Goal: Task Accomplishment & Management: Use online tool/utility

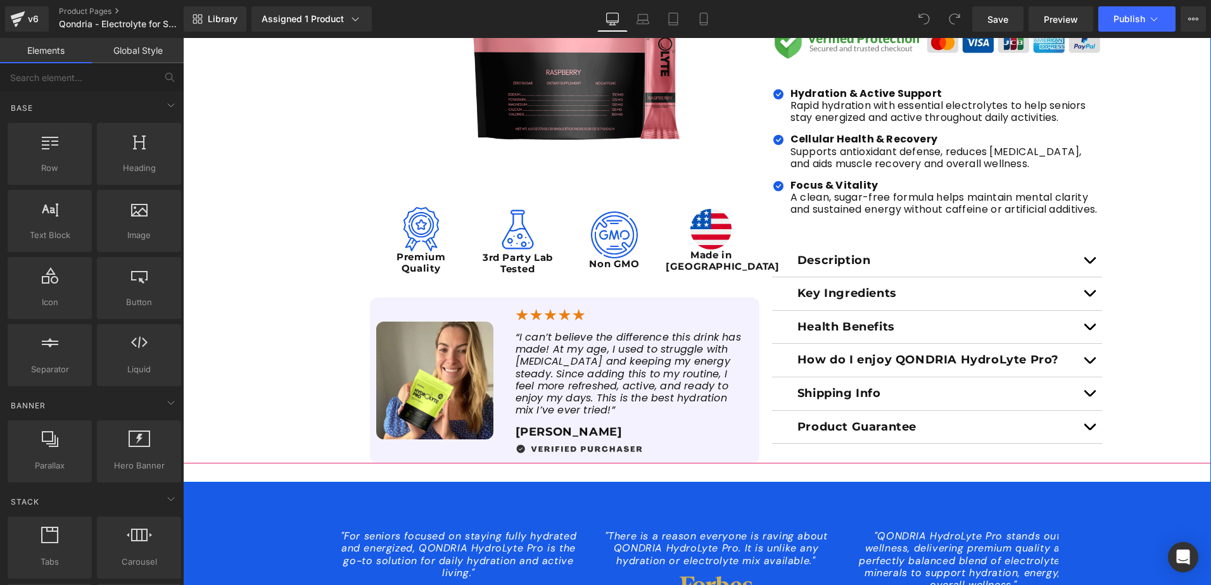
scroll to position [443, 0]
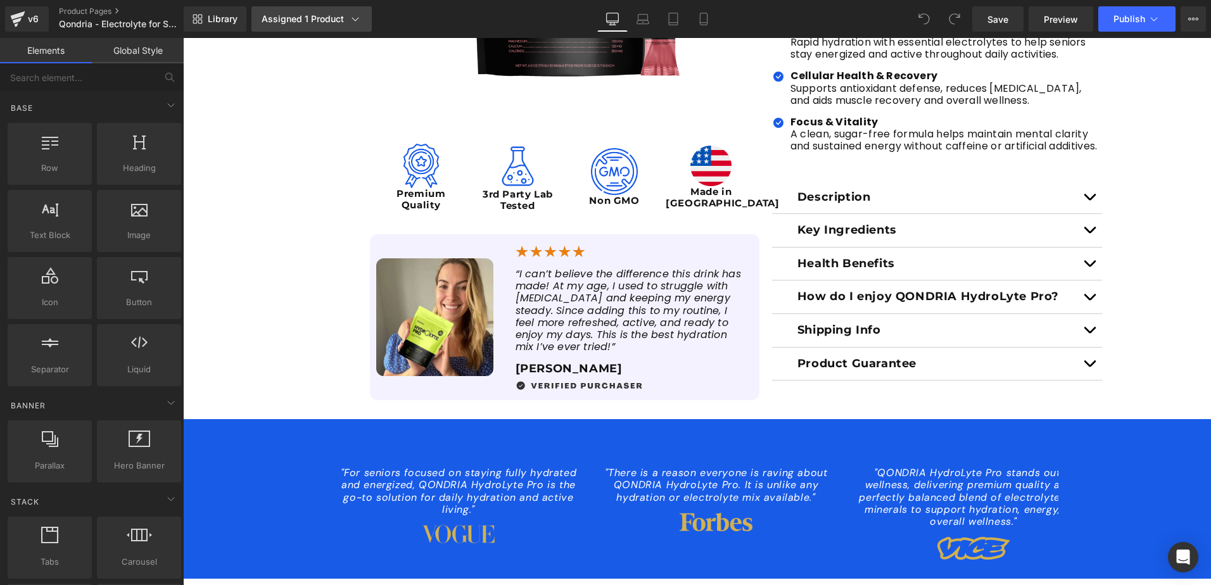
click at [346, 12] on link "Assigned 1 Product" at bounding box center [312, 18] width 120 height 25
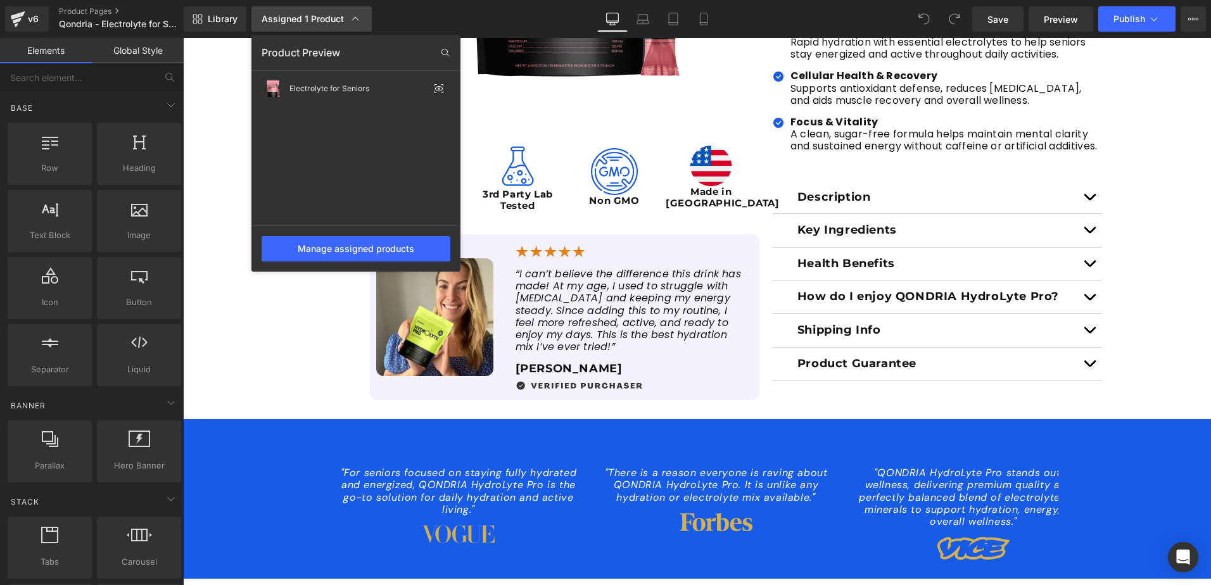
click at [346, 12] on link "Assigned 1 Product" at bounding box center [312, 18] width 120 height 25
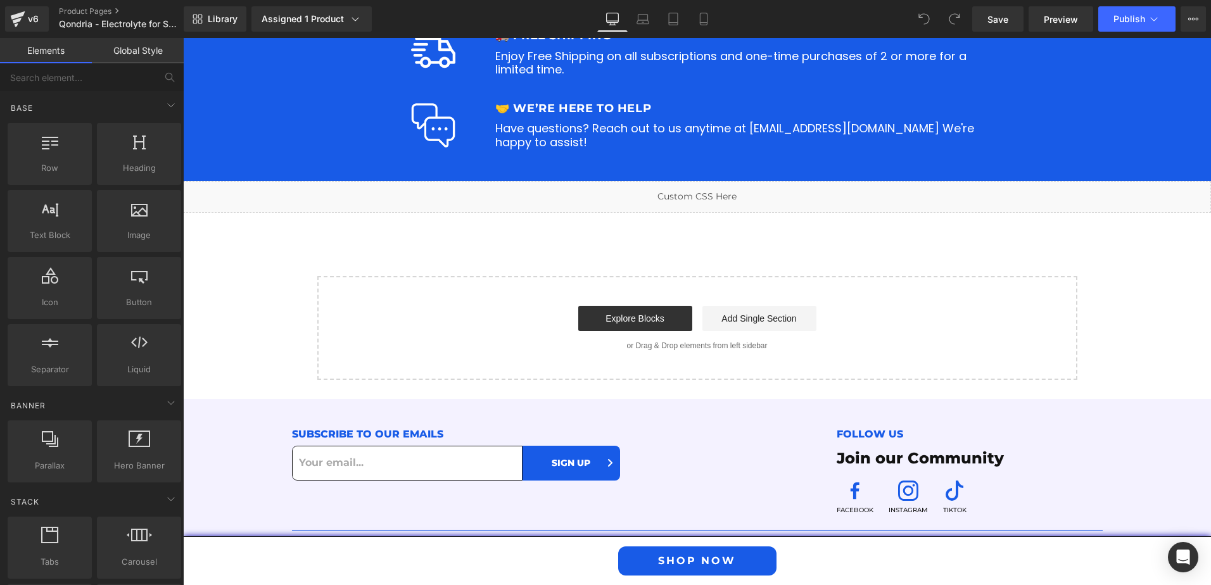
scroll to position [5054, 0]
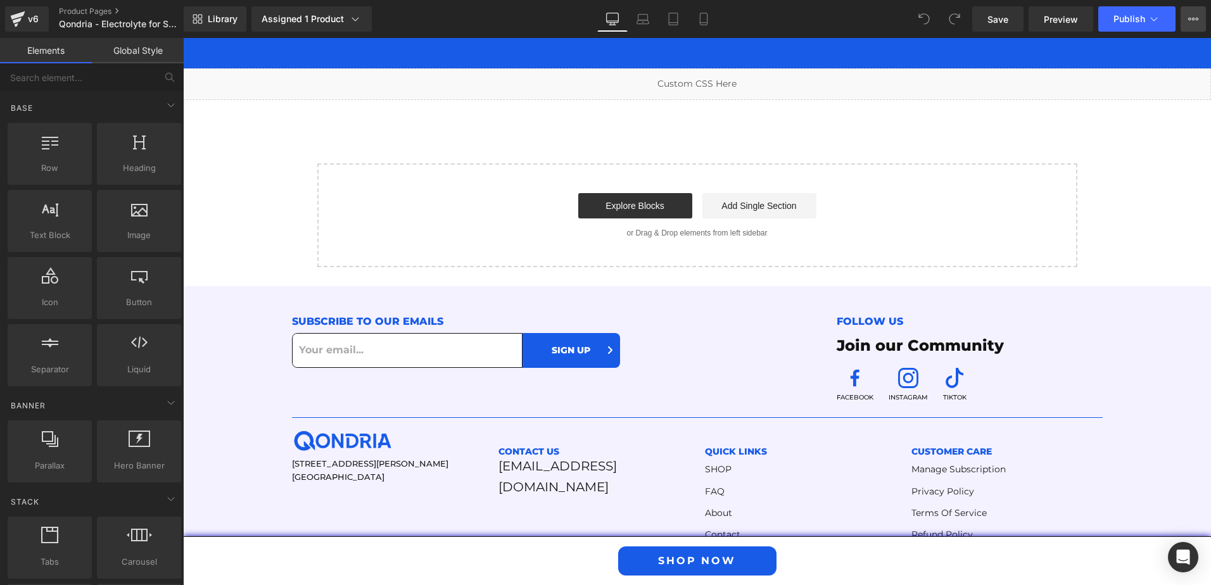
click at [1183, 24] on button "View Live Page View with current Template Save Template to Library Schedule Pub…" at bounding box center [1193, 18] width 25 height 25
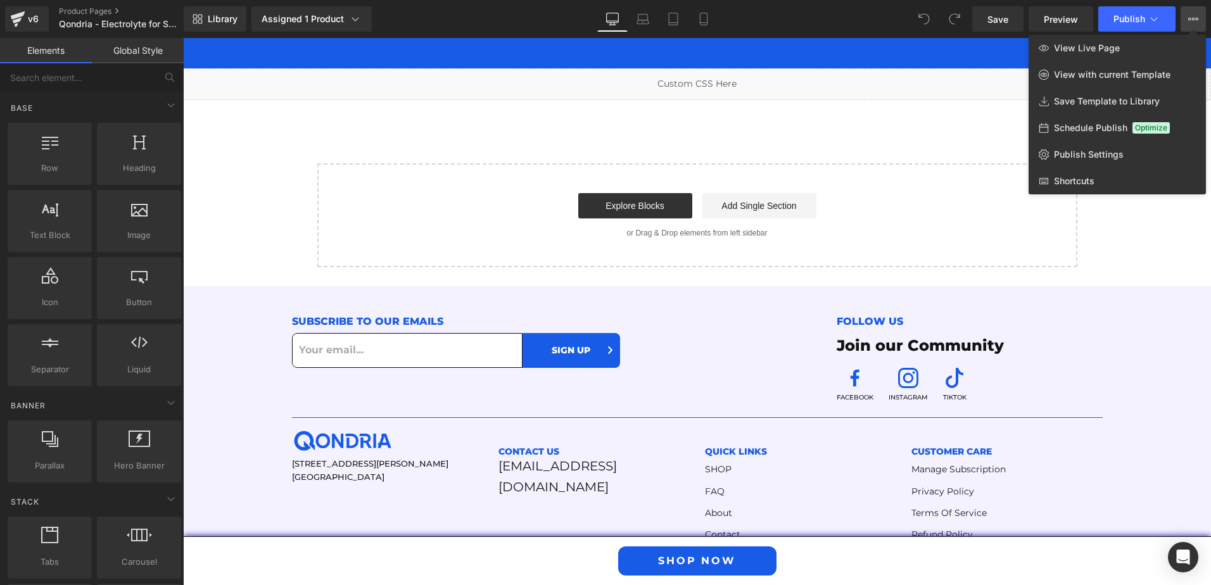
drag, startPoint x: 1156, startPoint y: 216, endPoint x: 933, endPoint y: 31, distance: 289.8
click at [1156, 216] on div at bounding box center [697, 311] width 1028 height 547
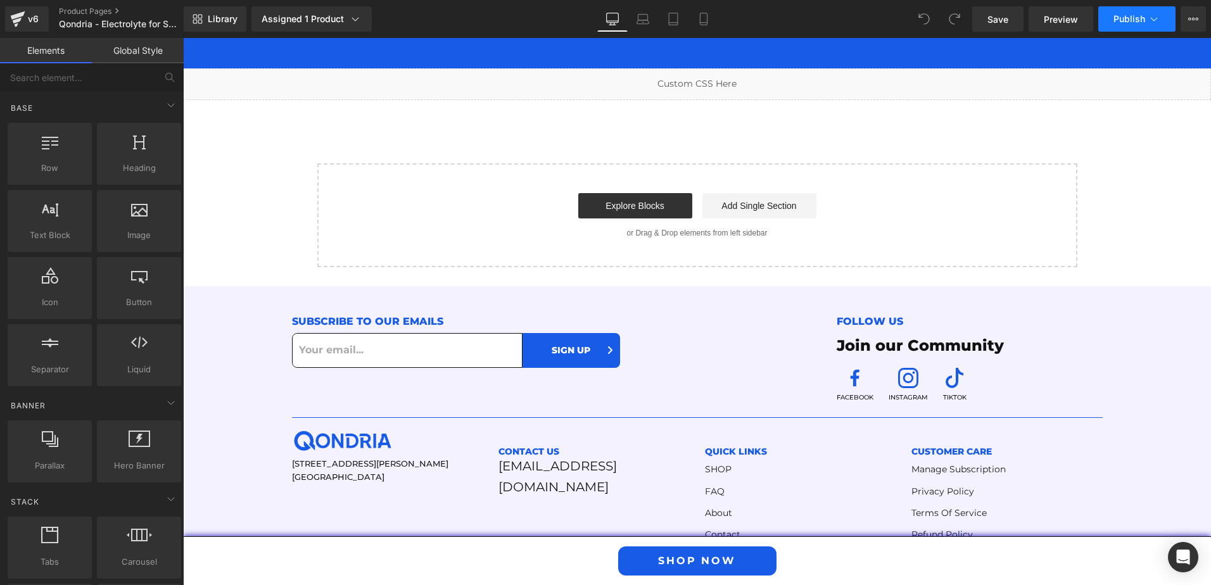
click at [1159, 15] on icon at bounding box center [1154, 19] width 13 height 13
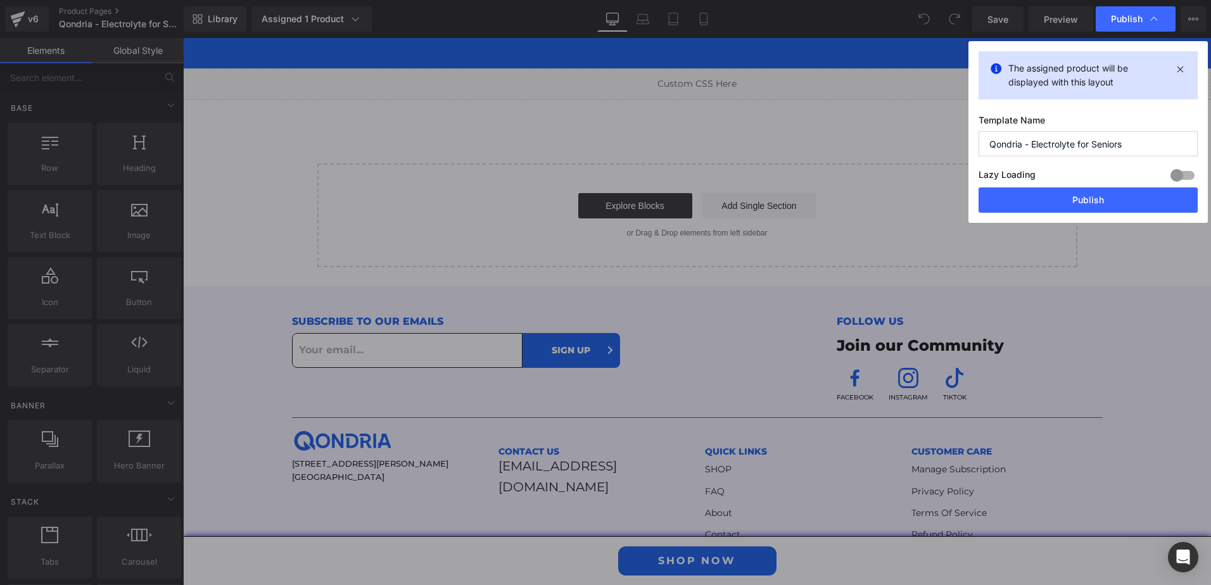
click at [1081, 139] on input "Qondria - Electrolyte for Seniors" at bounding box center [1088, 143] width 219 height 25
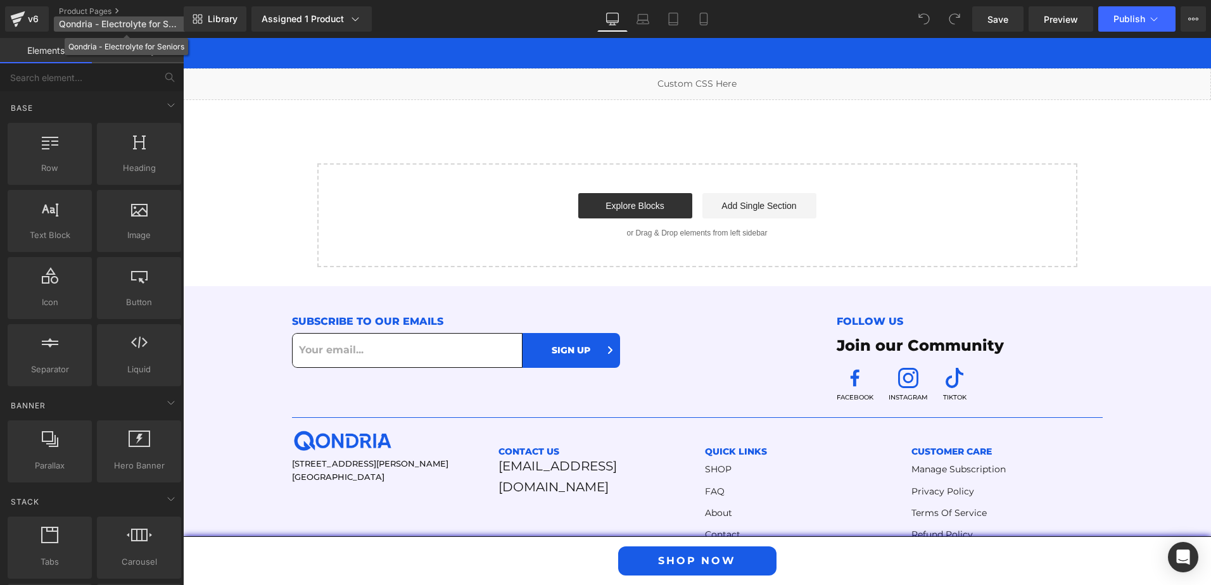
click at [161, 29] on span "Qondria - Electrolyte for Seniors" at bounding box center [120, 24] width 122 height 10
click at [83, 11] on link "Product Pages" at bounding box center [132, 11] width 146 height 10
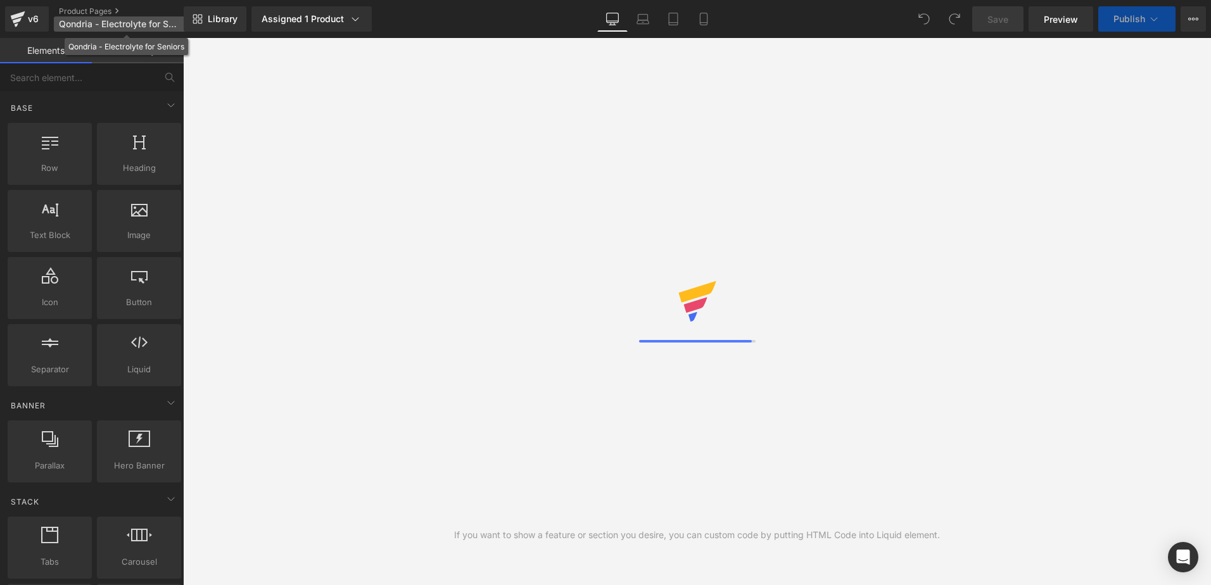
click at [144, 22] on span "Qondria - Electrolyte for Seniors" at bounding box center [120, 24] width 122 height 10
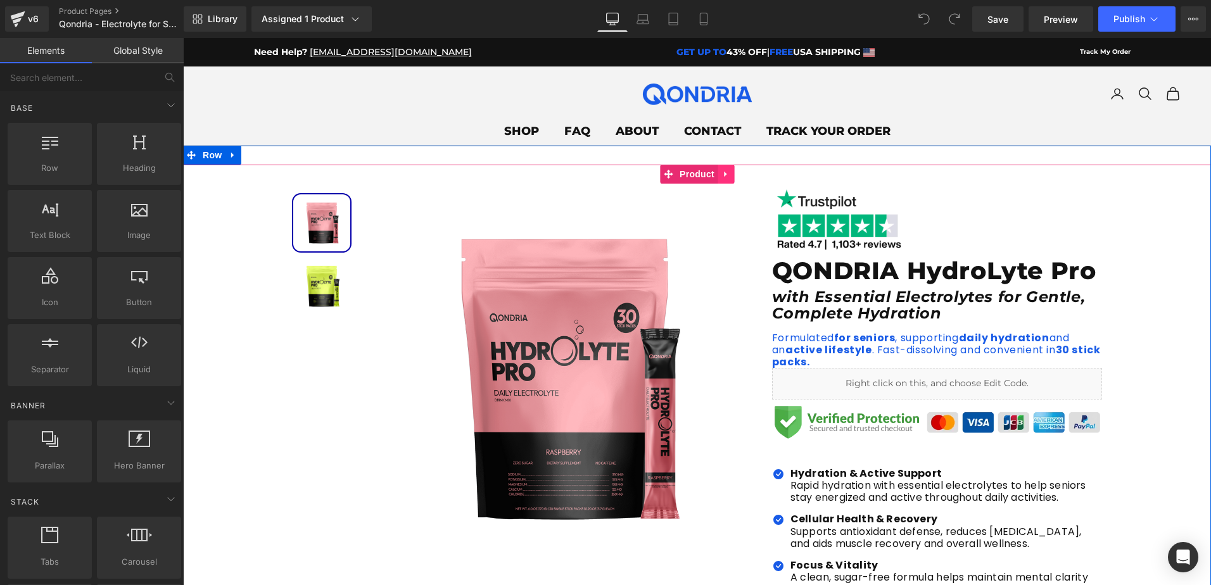
click at [722, 175] on icon at bounding box center [726, 175] width 9 height 10
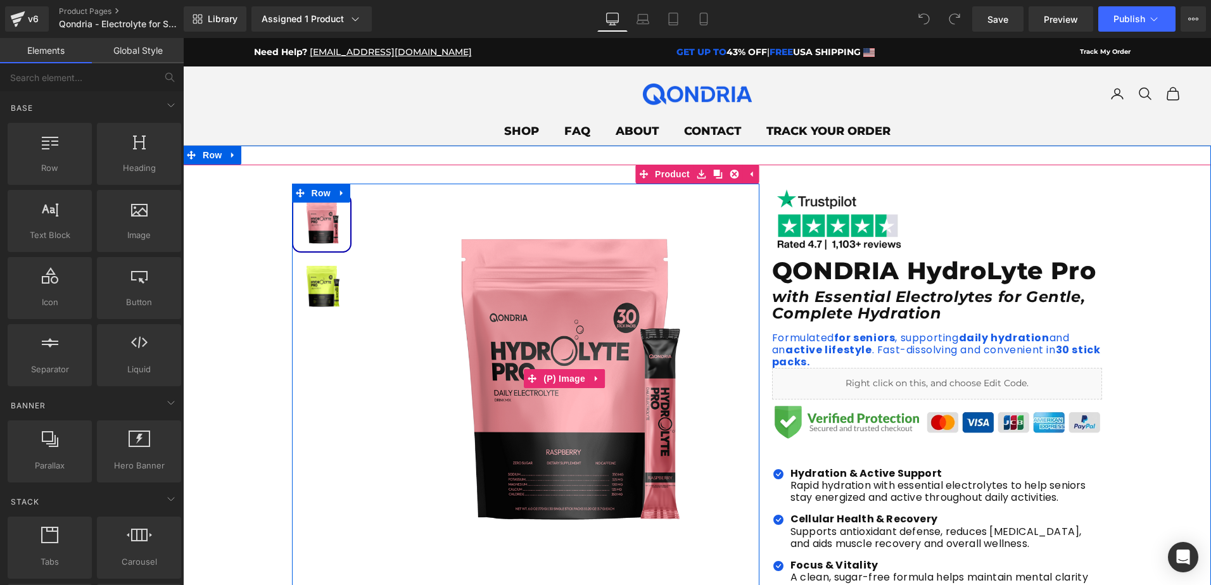
click at [566, 222] on img at bounding box center [565, 379] width 390 height 390
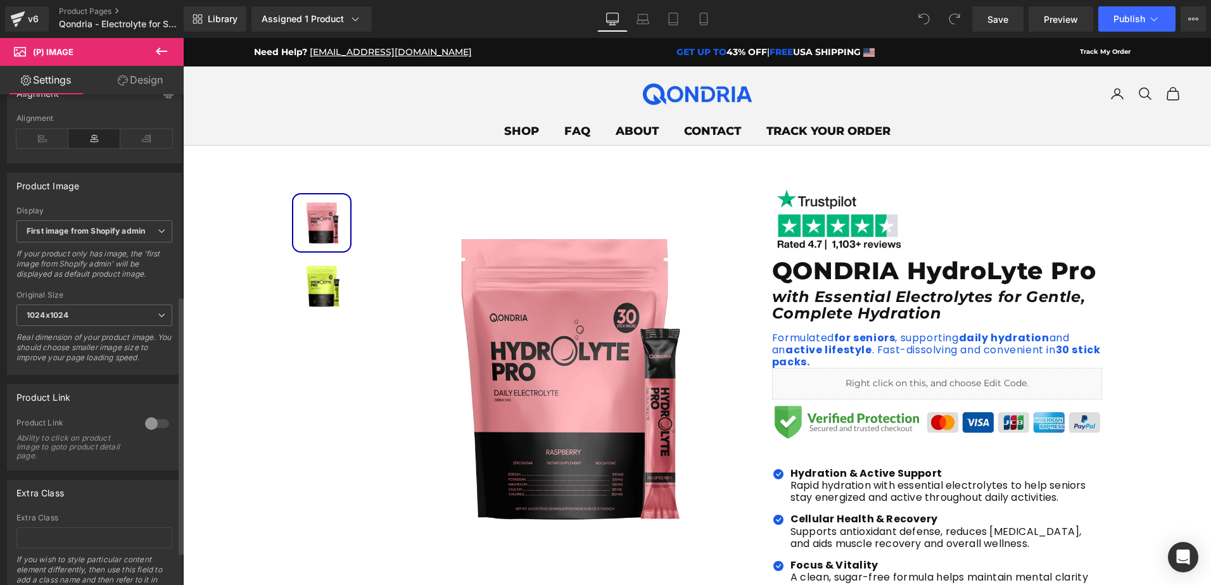
scroll to position [257, 0]
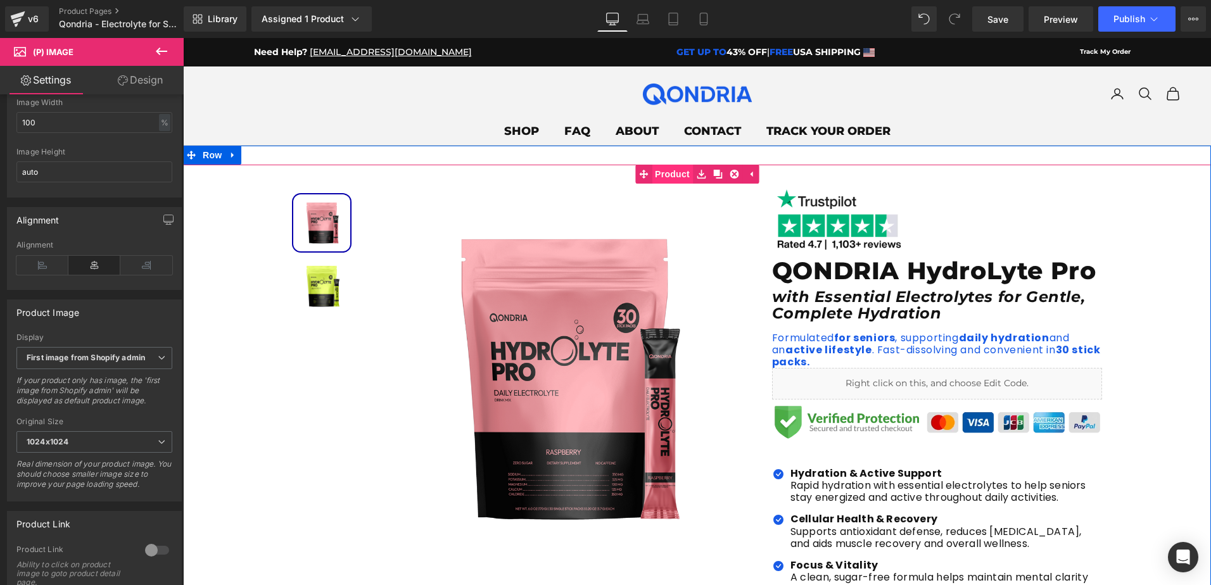
click at [673, 174] on span "Product" at bounding box center [672, 174] width 41 height 19
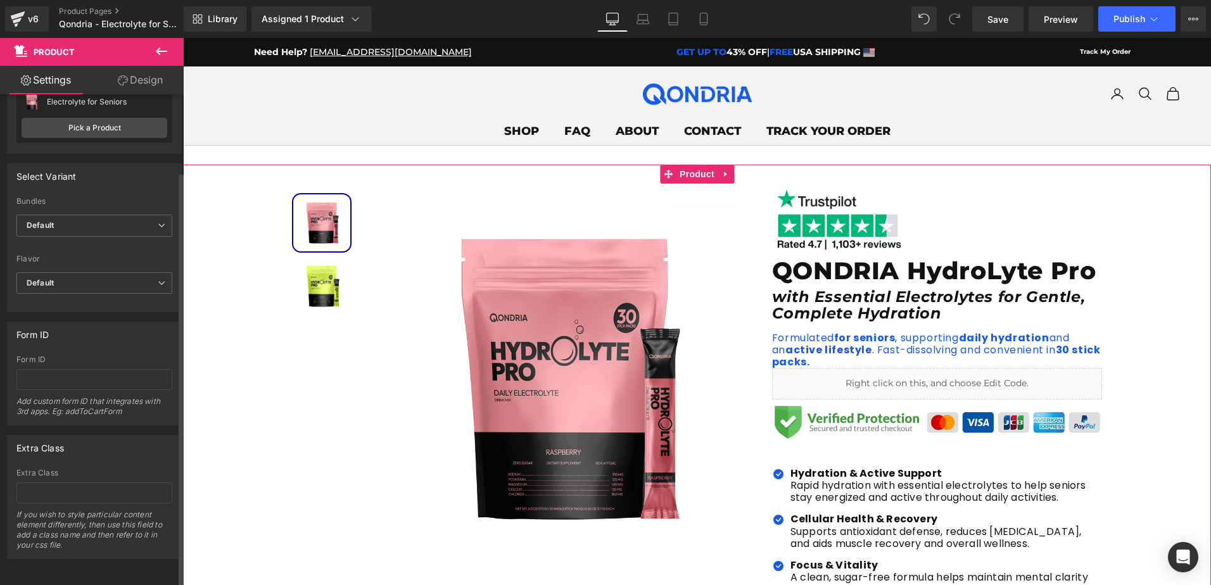
scroll to position [0, 0]
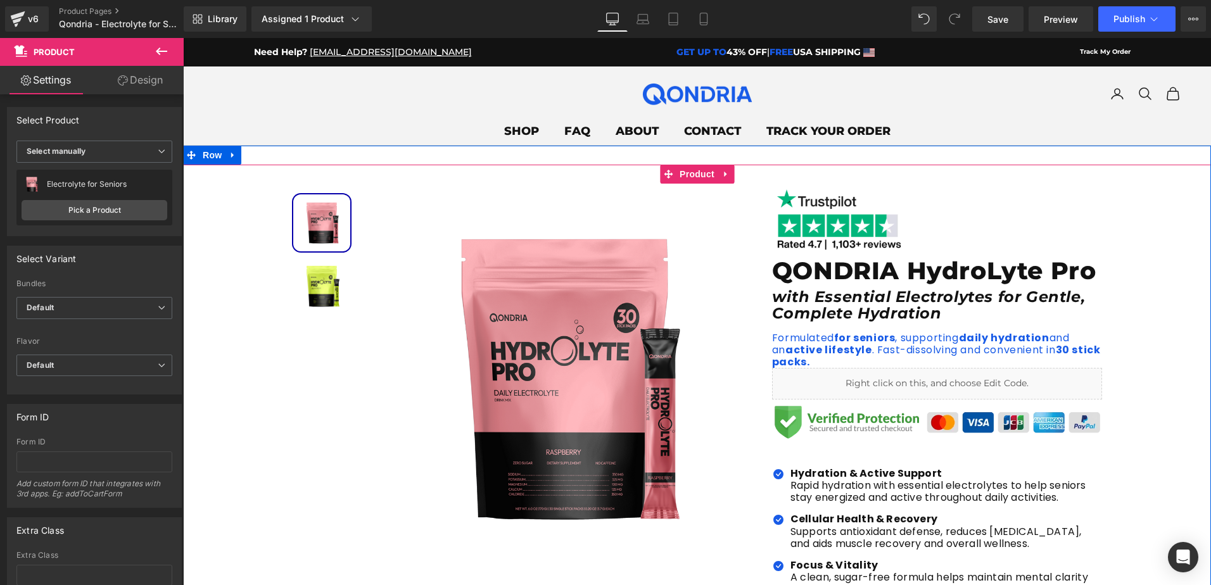
click at [214, 324] on div "Sale Off (P) Image Image" at bounding box center [697, 514] width 1028 height 660
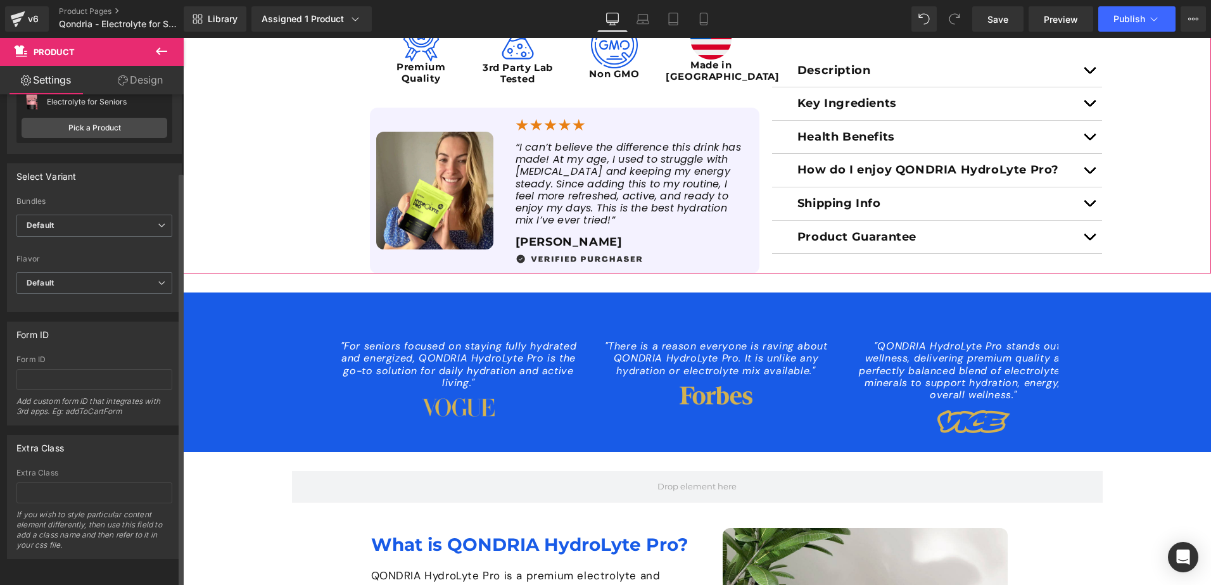
scroll to position [29, 0]
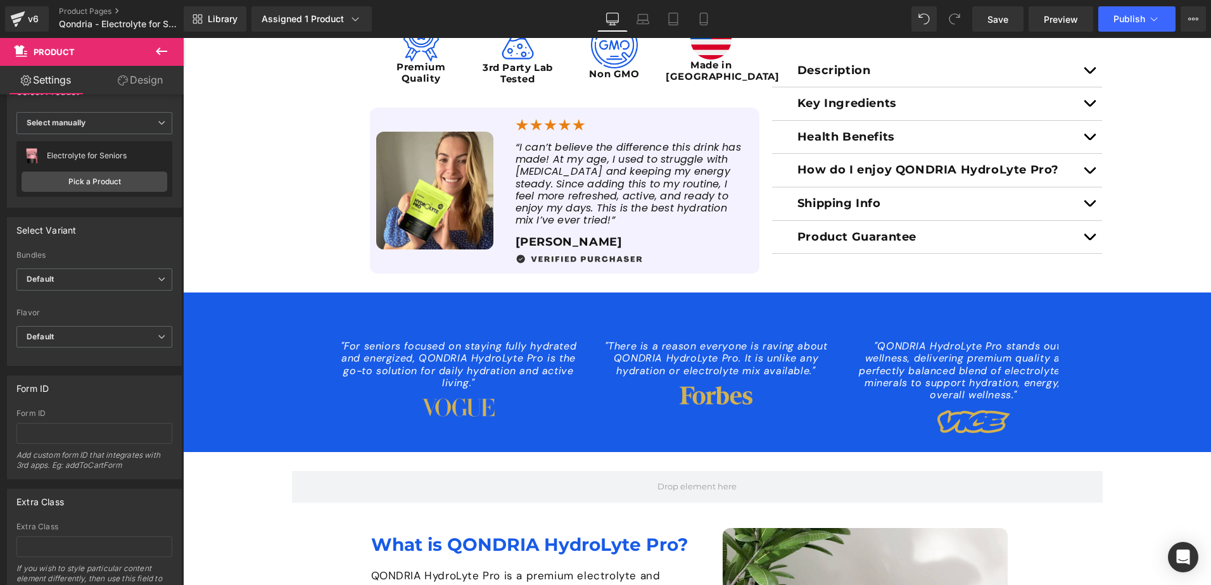
click at [155, 53] on icon at bounding box center [161, 51] width 15 height 15
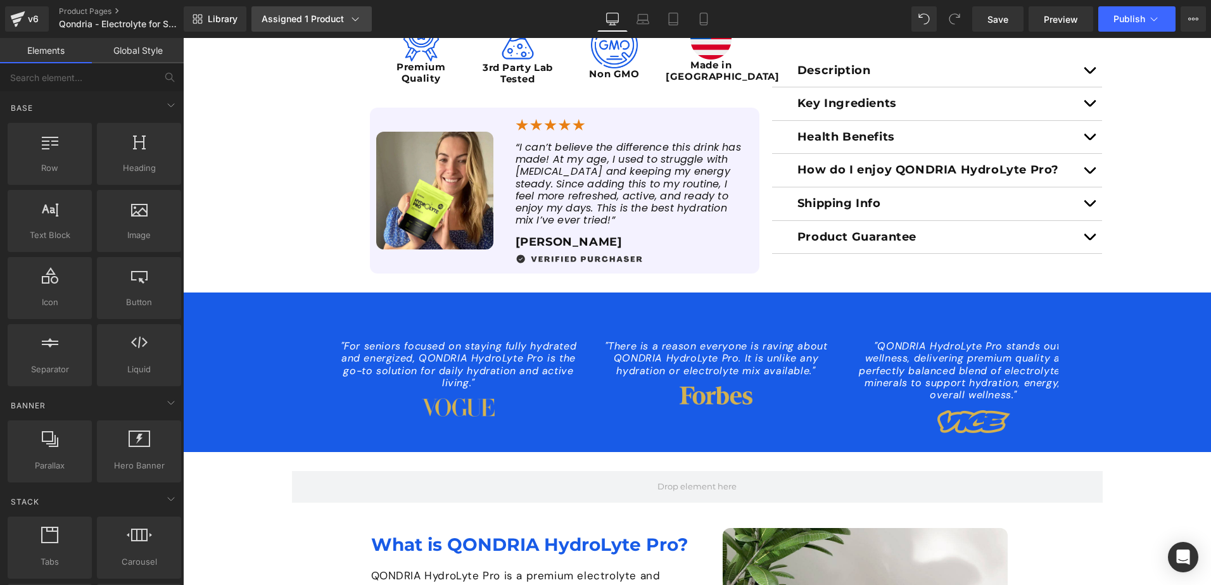
click at [346, 16] on div "Assigned 1 Product" at bounding box center [312, 19] width 100 height 13
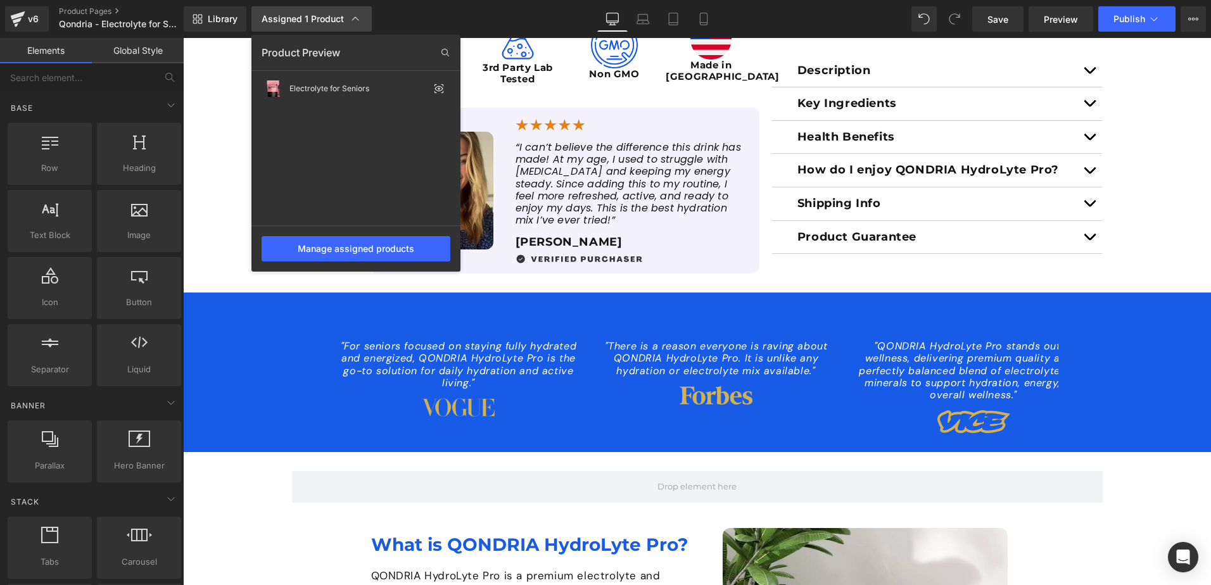
click at [346, 16] on div "Assigned 1 Product" at bounding box center [312, 19] width 100 height 13
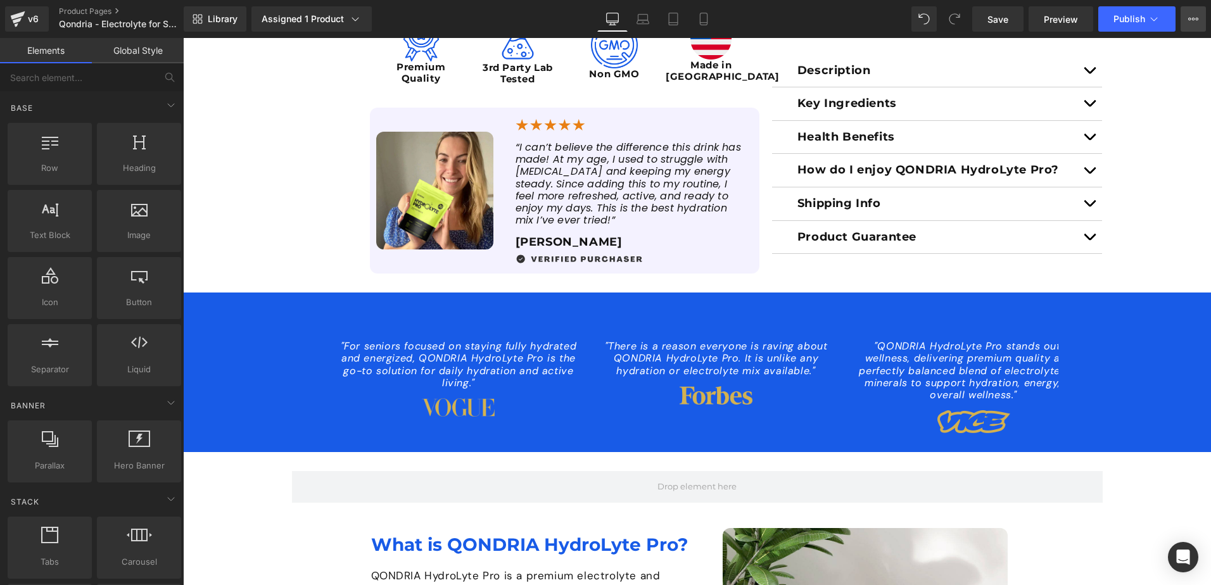
click at [1186, 20] on button "View Live Page View with current Template Save Template to Library Schedule Pub…" at bounding box center [1193, 18] width 25 height 25
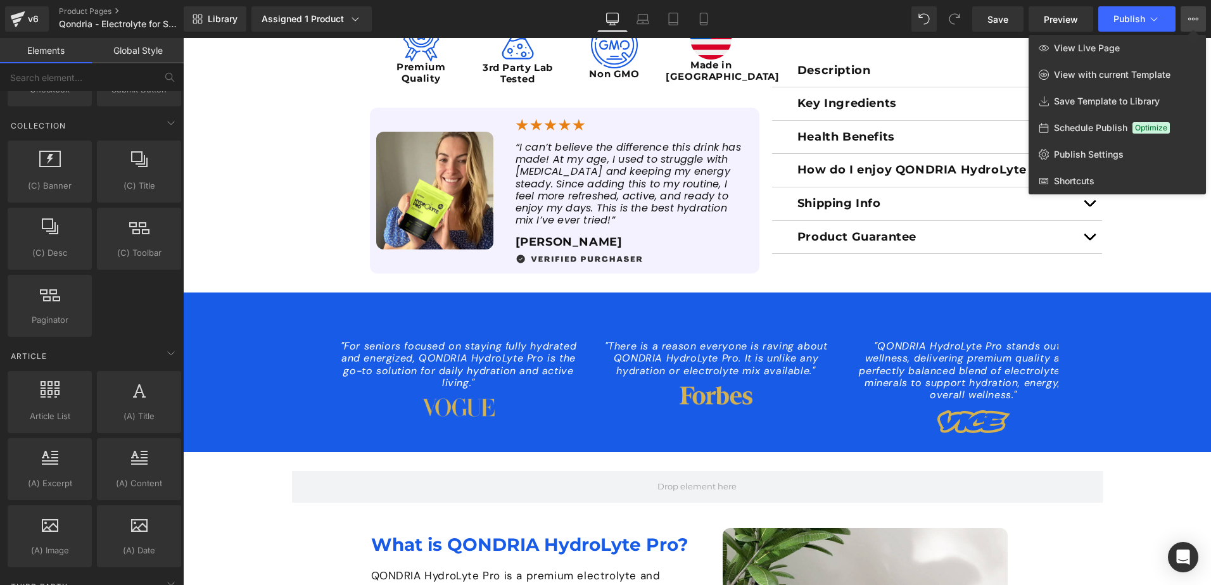
scroll to position [2368, 0]
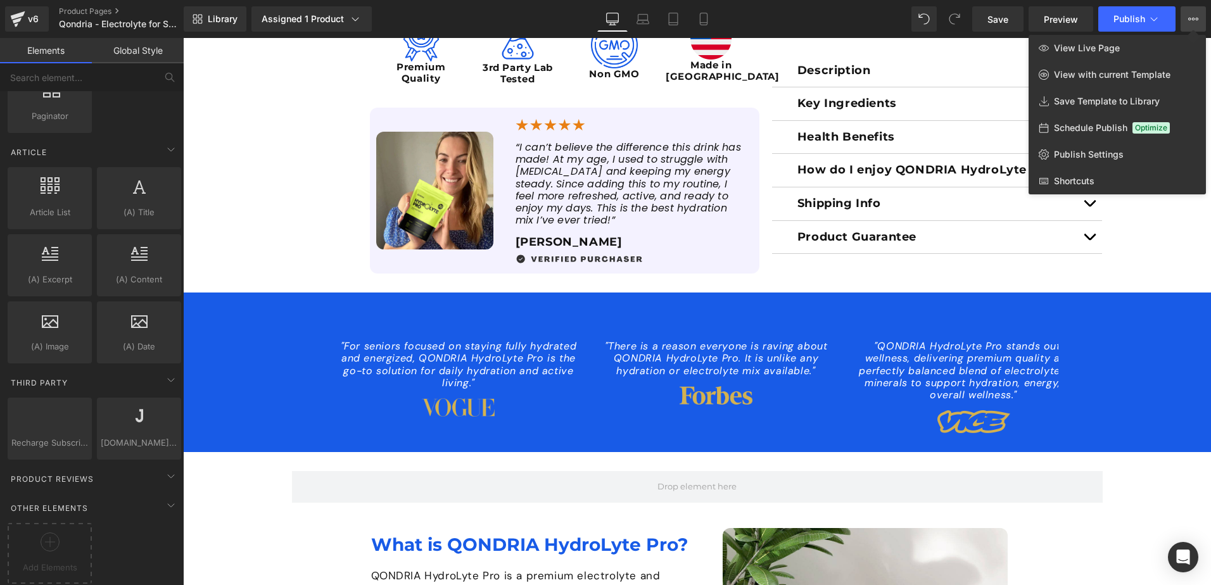
click at [1186, 16] on button "View Live Page View with current Template Save Template to Library Schedule Pub…" at bounding box center [1193, 18] width 25 height 25
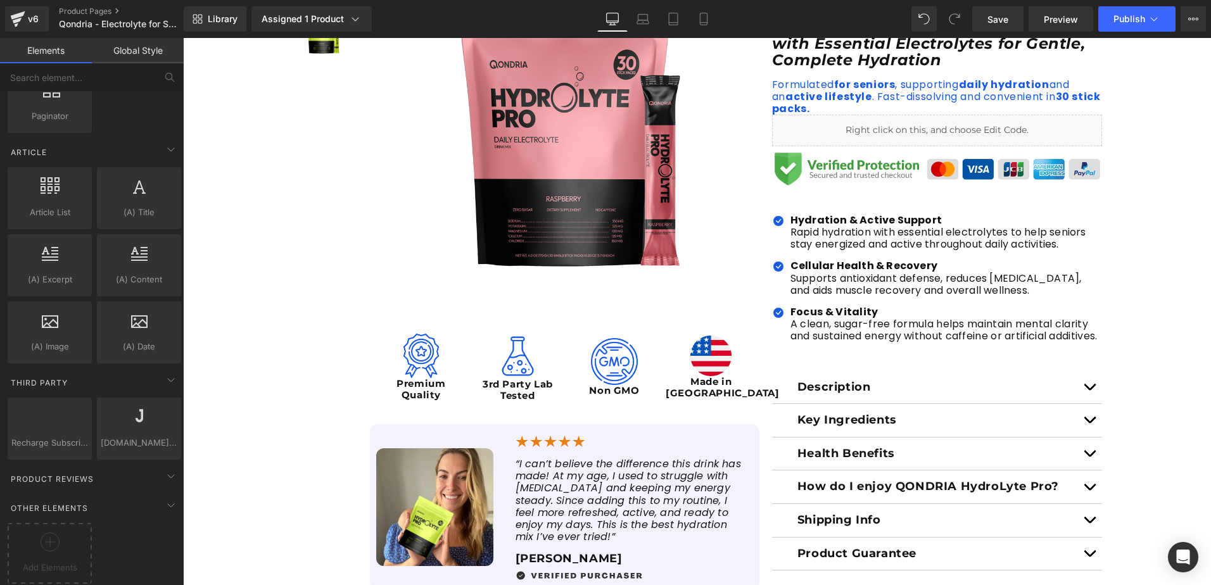
scroll to position [0, 0]
